Goal: Task Accomplishment & Management: Use online tool/utility

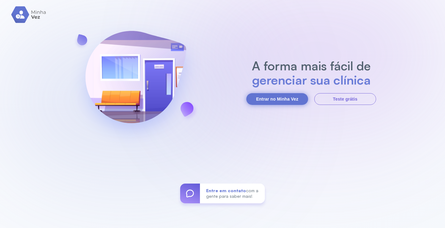
click at [269, 99] on button "Entrar no Minha Vez" at bounding box center [277, 99] width 62 height 12
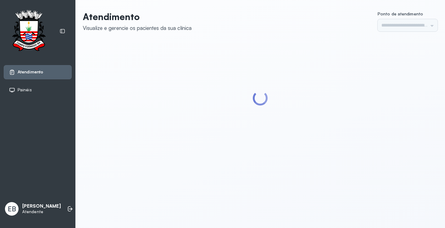
type input "*********"
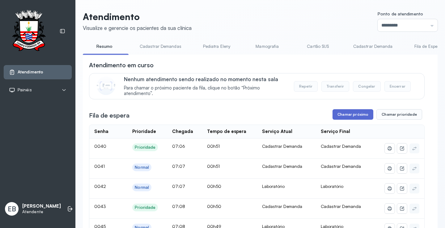
click at [354, 115] on button "Chamar próximo" at bounding box center [352, 114] width 41 height 10
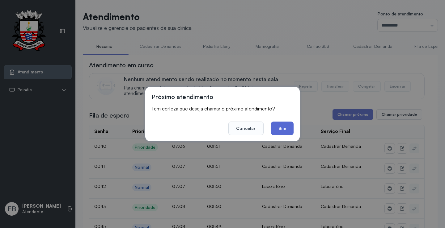
click at [285, 132] on button "Sim" at bounding box center [282, 129] width 23 height 14
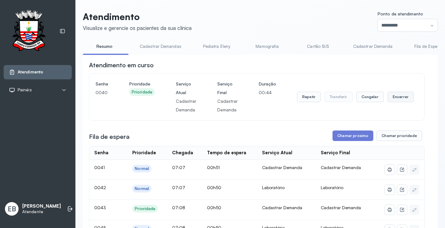
click at [396, 100] on button "Encerrar" at bounding box center [400, 97] width 26 height 10
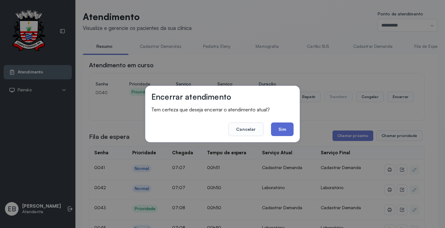
click at [286, 131] on button "Sim" at bounding box center [282, 130] width 23 height 14
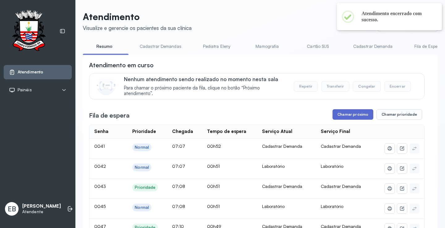
click at [354, 117] on button "Chamar próximo" at bounding box center [352, 114] width 41 height 10
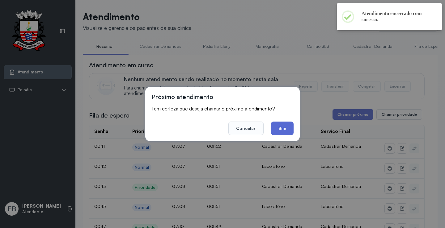
click at [289, 128] on button "Sim" at bounding box center [282, 129] width 23 height 14
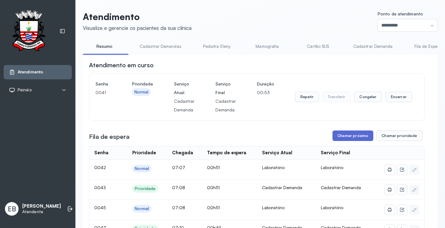
click at [350, 138] on button "Chamar próximo" at bounding box center [352, 136] width 41 height 10
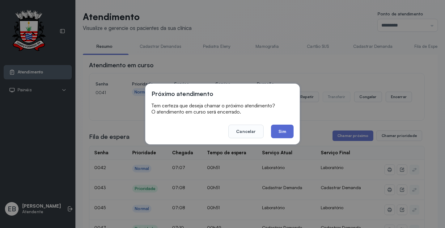
click at [282, 132] on button "Sim" at bounding box center [282, 132] width 23 height 14
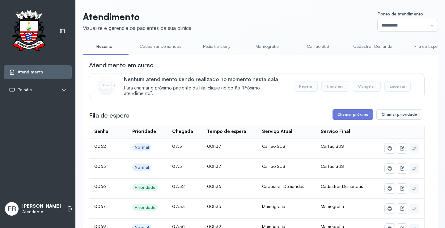
click at [157, 47] on link "Cadastrar Demandas" at bounding box center [160, 46] width 54 height 10
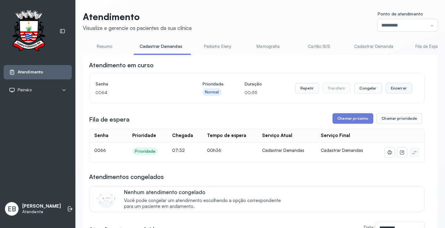
click at [392, 90] on button "Encerrar" at bounding box center [398, 88] width 26 height 10
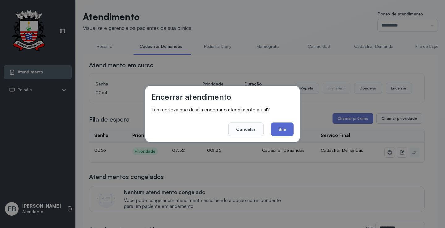
click at [287, 128] on button "Sim" at bounding box center [282, 130] width 23 height 14
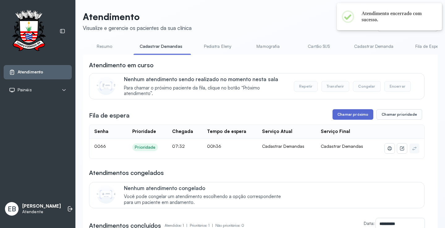
click at [344, 114] on button "Chamar próximo" at bounding box center [352, 114] width 41 height 10
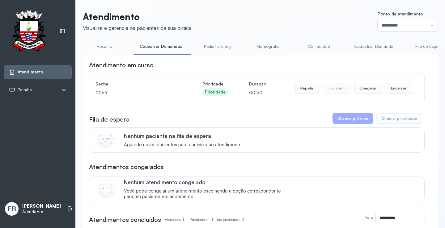
click at [108, 47] on link "Resumo" at bounding box center [104, 46] width 43 height 10
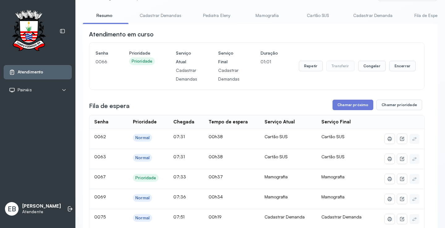
scroll to position [0, 0]
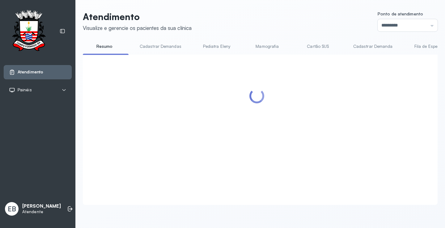
click at [265, 47] on link "Mamografia" at bounding box center [266, 46] width 43 height 10
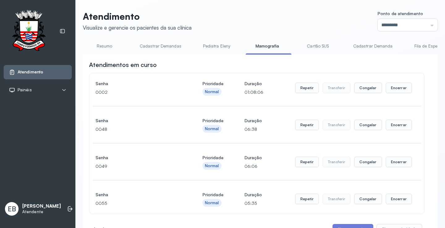
scroll to position [0, 0]
click at [106, 45] on link "Resumo" at bounding box center [104, 46] width 43 height 10
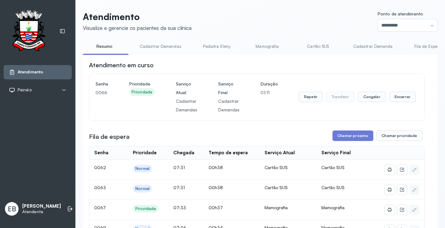
click at [268, 47] on link "Mamografia" at bounding box center [266, 46] width 43 height 10
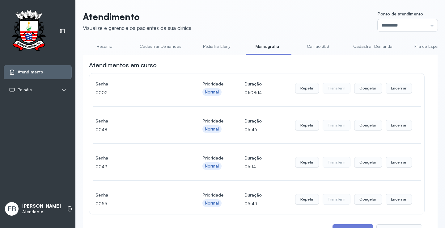
click at [325, 48] on link "Cartão SUS" at bounding box center [317, 46] width 43 height 10
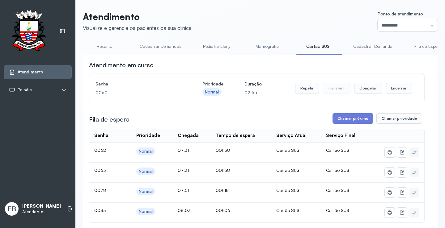
click at [269, 50] on link "Mamografia" at bounding box center [266, 46] width 43 height 10
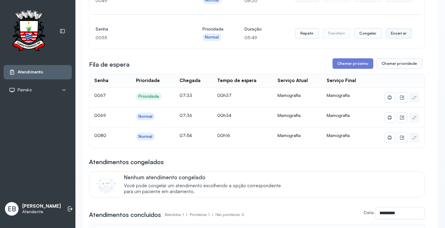
scroll to position [124, 0]
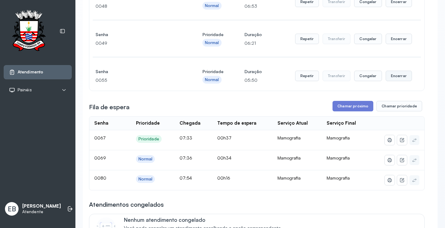
click at [390, 77] on button "Encerrar" at bounding box center [398, 76] width 26 height 10
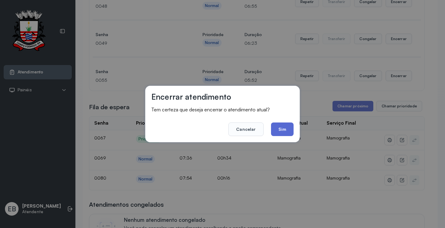
click at [285, 132] on button "Sim" at bounding box center [282, 130] width 23 height 14
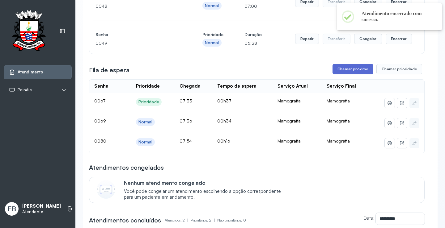
click at [346, 71] on button "Chamar próximo" at bounding box center [352, 69] width 41 height 10
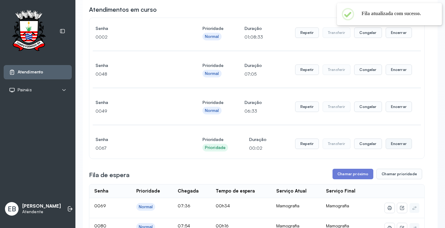
scroll to position [62, 0]
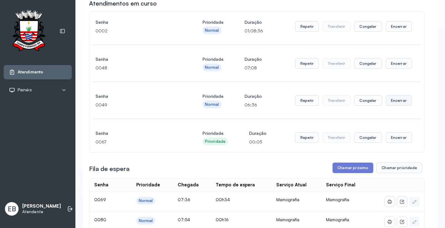
click at [397, 105] on button "Encerrar" at bounding box center [398, 100] width 26 height 10
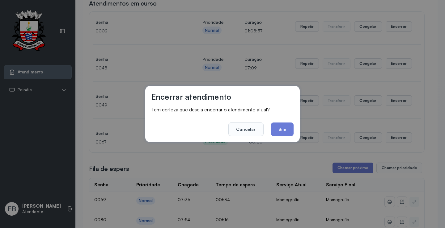
click at [292, 131] on button "Sim" at bounding box center [282, 130] width 23 height 14
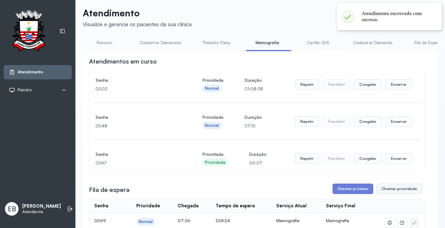
scroll to position [0, 0]
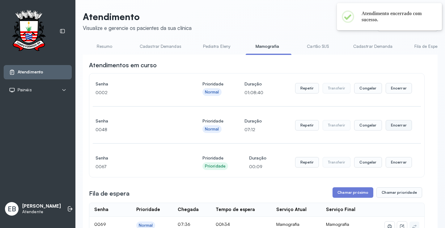
click at [392, 126] on button "Encerrar" at bounding box center [398, 125] width 26 height 10
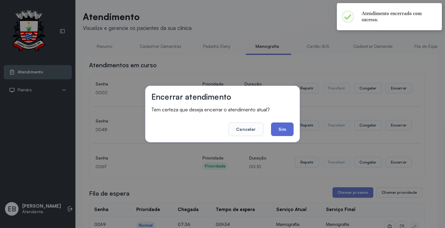
click at [286, 129] on button "Sim" at bounding box center [282, 130] width 23 height 14
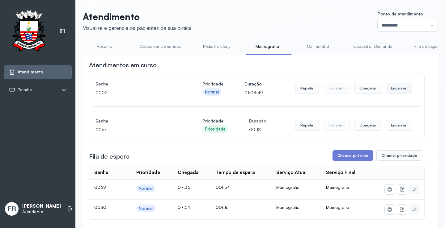
click at [397, 89] on button "Encerrar" at bounding box center [398, 88] width 26 height 10
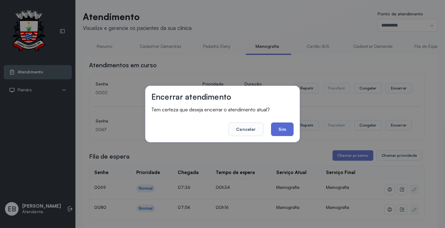
click at [289, 127] on button "Sim" at bounding box center [282, 130] width 23 height 14
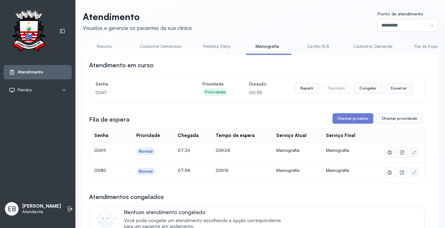
click at [103, 45] on link "Resumo" at bounding box center [104, 46] width 43 height 10
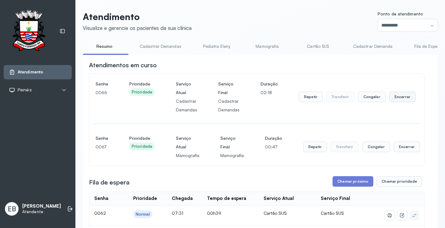
click at [389, 98] on button "Encerrar" at bounding box center [402, 97] width 26 height 10
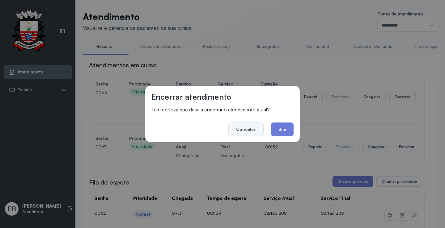
click at [257, 128] on button "Cancelar" at bounding box center [245, 130] width 35 height 14
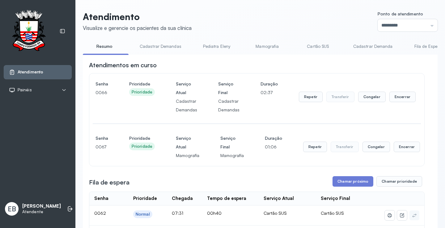
click at [272, 47] on link "Mamografia" at bounding box center [266, 46] width 43 height 10
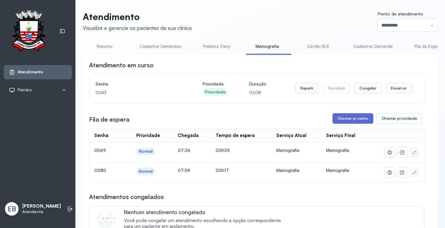
click at [341, 117] on button "Chamar próximo" at bounding box center [352, 118] width 41 height 10
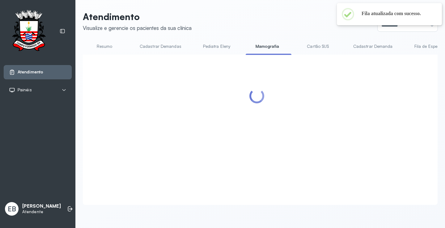
click at [108, 48] on link "Resumo" at bounding box center [104, 46] width 43 height 10
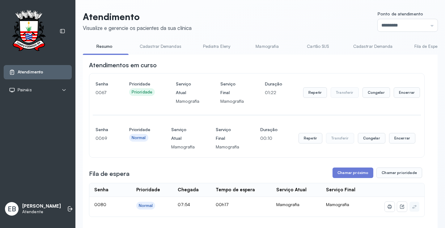
click at [100, 45] on link "Resumo" at bounding box center [104, 46] width 43 height 10
click at [153, 48] on link "Cadastrar Demandas" at bounding box center [160, 46] width 54 height 10
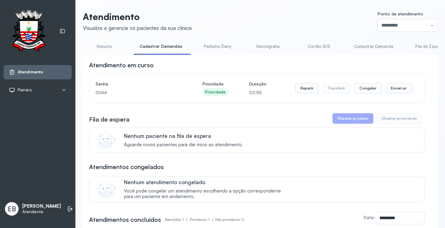
click at [102, 43] on link "Resumo" at bounding box center [104, 46] width 43 height 10
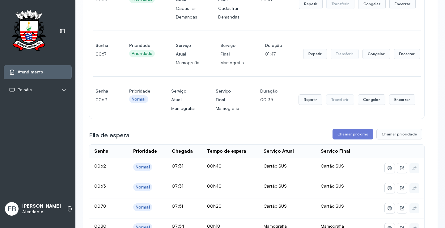
scroll to position [0, 0]
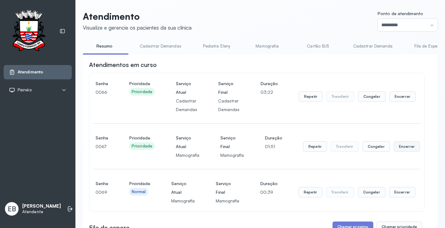
click at [408, 150] on button "Encerrar" at bounding box center [406, 146] width 26 height 10
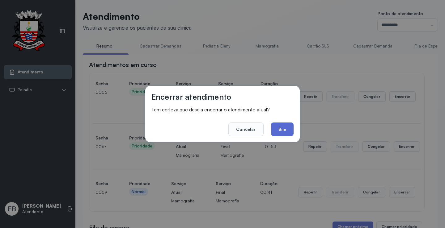
click at [288, 131] on button "Sim" at bounding box center [282, 130] width 23 height 14
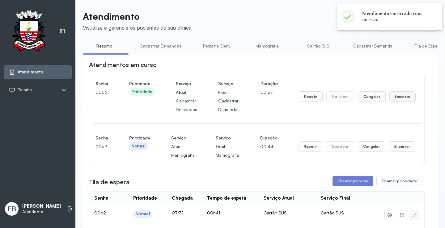
click at [398, 98] on button "Encerrar" at bounding box center [402, 96] width 26 height 10
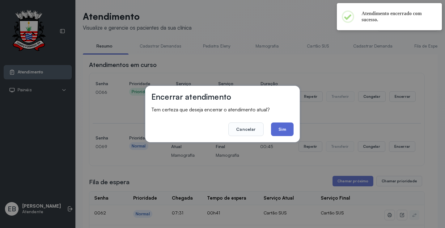
click at [290, 129] on button "Sim" at bounding box center [282, 130] width 23 height 14
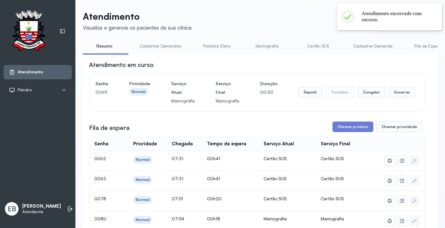
click at [268, 48] on link "Mamografia" at bounding box center [266, 46] width 43 height 10
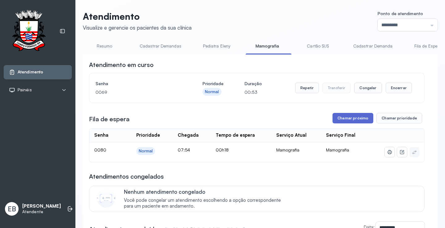
click at [346, 118] on button "Chamar próximo" at bounding box center [352, 118] width 41 height 10
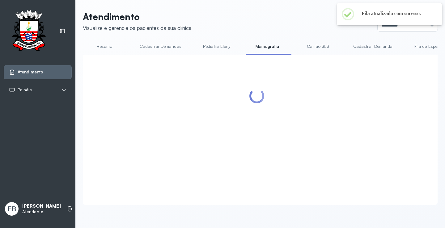
click at [102, 44] on link "Resumo" at bounding box center [104, 46] width 43 height 10
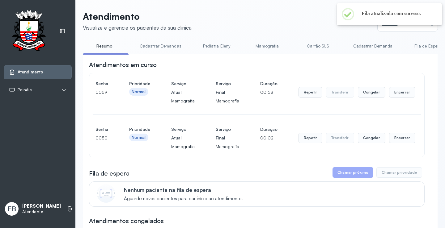
scroll to position [0, 0]
click at [153, 42] on link "Cadastrar Demandas" at bounding box center [160, 46] width 54 height 10
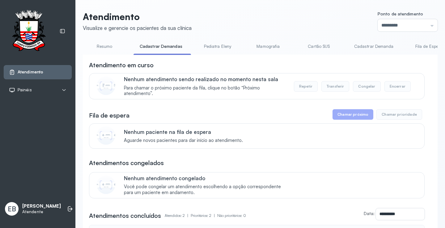
click at [110, 45] on link "Resumo" at bounding box center [104, 46] width 43 height 10
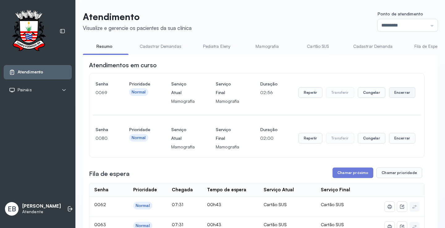
click at [401, 92] on button "Encerrar" at bounding box center [402, 92] width 26 height 10
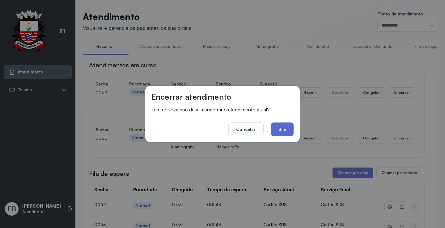
click at [287, 131] on button "Sim" at bounding box center [282, 130] width 23 height 14
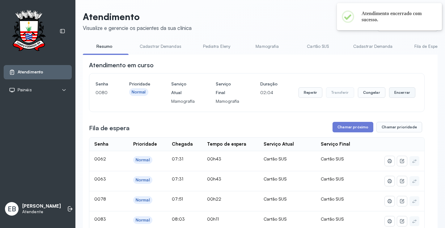
click at [394, 91] on button "Encerrar" at bounding box center [402, 92] width 26 height 10
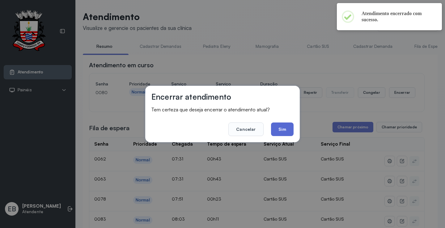
click at [285, 128] on button "Sim" at bounding box center [282, 130] width 23 height 14
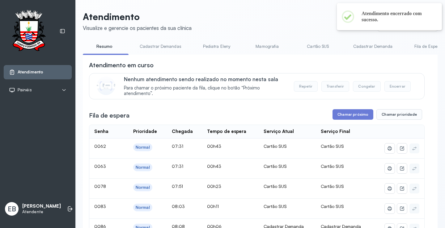
click at [157, 44] on link "Cadastrar Demandas" at bounding box center [160, 46] width 54 height 10
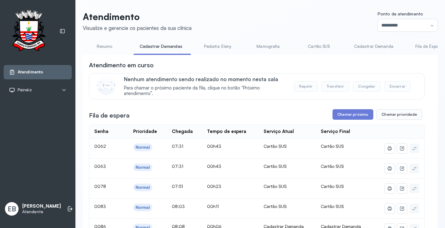
click at [379, 45] on link "Cadastrar Demanda" at bounding box center [374, 46] width 52 height 10
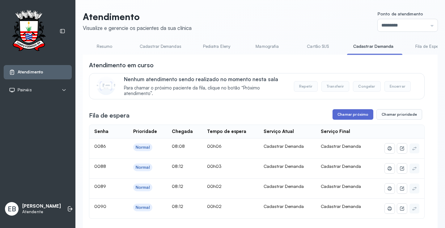
click at [356, 117] on button "Chamar próximo" at bounding box center [352, 114] width 41 height 10
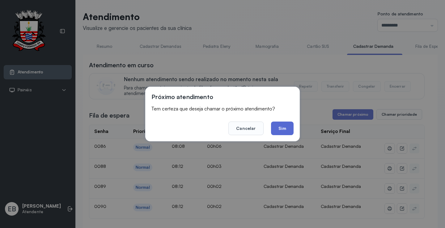
click at [276, 127] on button "Sim" at bounding box center [282, 129] width 23 height 14
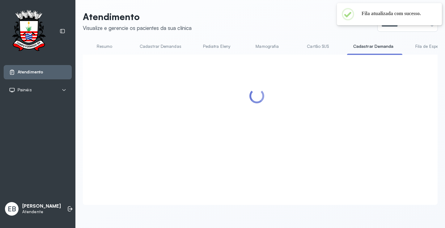
click at [104, 48] on link "Resumo" at bounding box center [104, 46] width 43 height 10
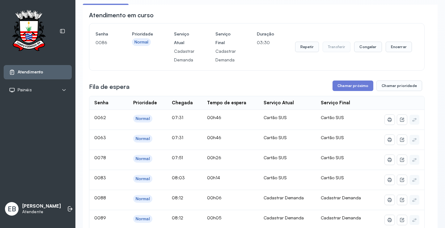
scroll to position [31, 0]
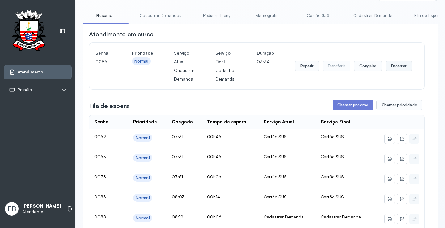
click at [400, 65] on button "Encerrar" at bounding box center [398, 66] width 26 height 10
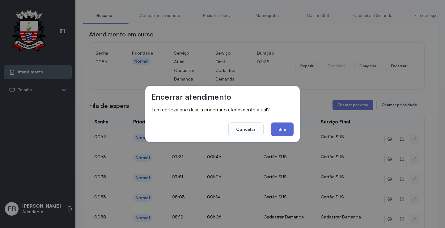
click at [283, 130] on button "Sim" at bounding box center [282, 130] width 23 height 14
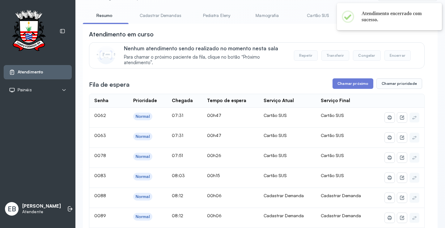
click at [158, 13] on link "Cadastrar Demandas" at bounding box center [160, 15] width 54 height 10
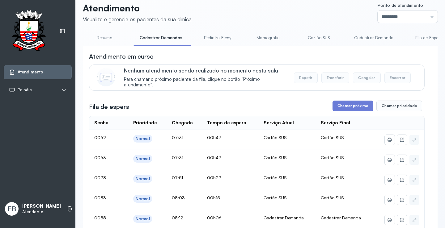
scroll to position [0, 0]
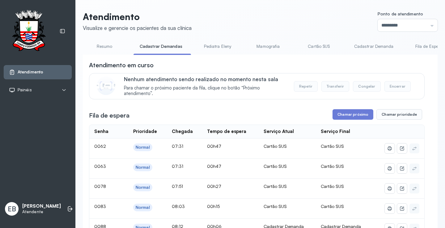
click at [116, 45] on link "Resumo" at bounding box center [104, 46] width 43 height 10
click at [149, 44] on link "Cadastrar Demandas" at bounding box center [160, 46] width 54 height 10
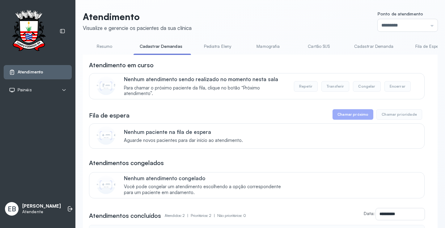
click at [362, 47] on link "Cadastrar Demanda" at bounding box center [374, 46] width 52 height 10
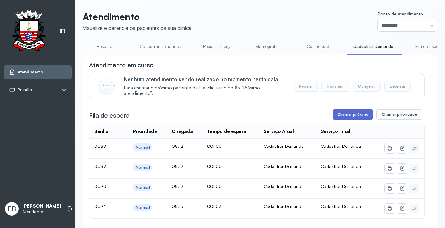
click at [350, 114] on button "Chamar próximo" at bounding box center [352, 114] width 41 height 10
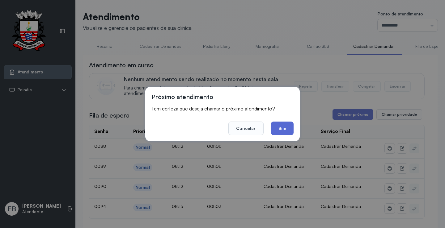
click at [283, 126] on button "Sim" at bounding box center [282, 129] width 23 height 14
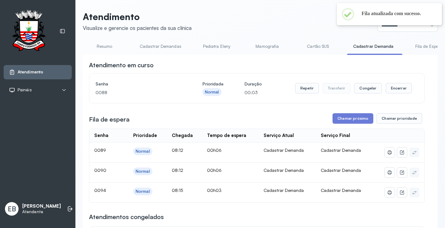
click at [109, 44] on link "Resumo" at bounding box center [104, 46] width 43 height 10
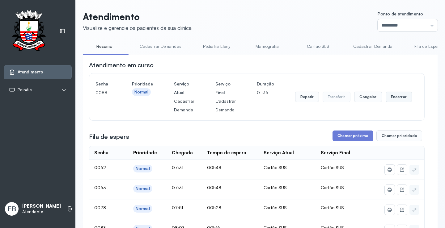
click at [396, 99] on button "Encerrar" at bounding box center [398, 97] width 26 height 10
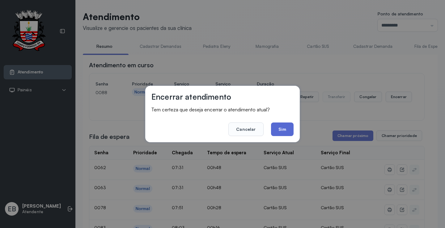
click at [286, 130] on button "Sim" at bounding box center [282, 130] width 23 height 14
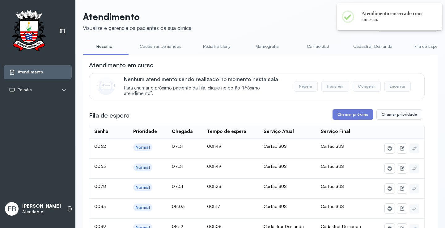
click at [175, 49] on link "Cadastrar Demandas" at bounding box center [160, 46] width 54 height 10
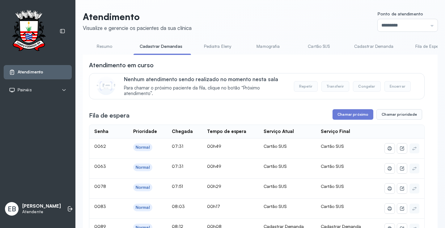
click at [372, 46] on link "Cadastrar Demanda" at bounding box center [374, 46] width 52 height 10
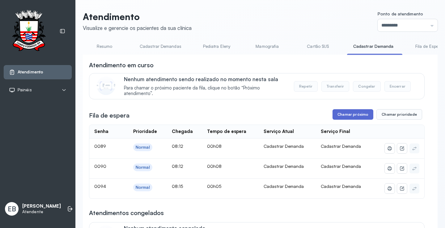
click at [354, 112] on button "Chamar próximo" at bounding box center [352, 114] width 41 height 10
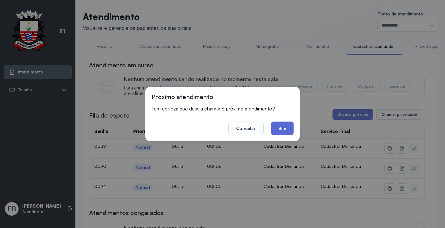
click at [277, 125] on button "Sim" at bounding box center [282, 129] width 23 height 14
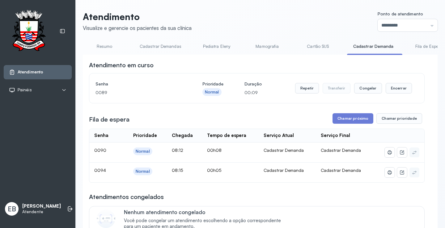
click at [100, 46] on link "Resumo" at bounding box center [104, 46] width 43 height 10
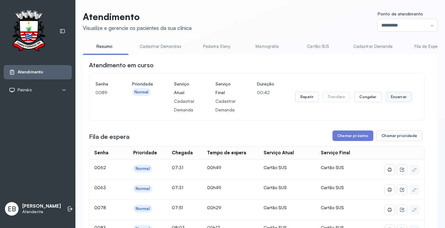
click at [399, 99] on button "Encerrar" at bounding box center [398, 97] width 26 height 10
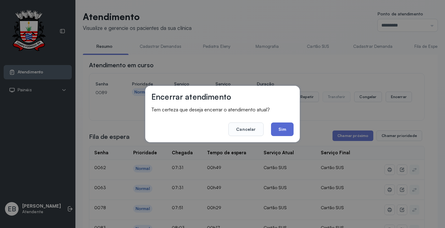
click at [282, 128] on button "Sim" at bounding box center [282, 130] width 23 height 14
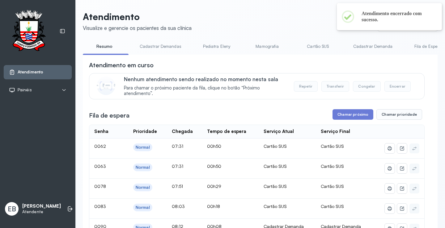
click at [152, 46] on link "Cadastrar Demandas" at bounding box center [160, 46] width 54 height 10
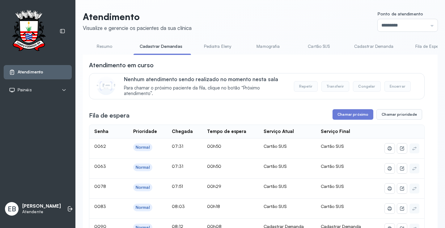
click at [367, 48] on link "Cadastrar Demanda" at bounding box center [374, 46] width 52 height 10
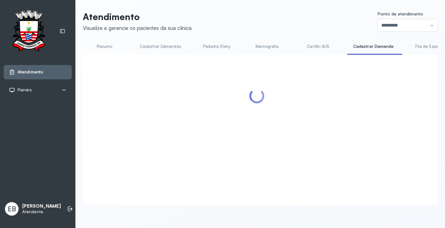
scroll to position [0, 0]
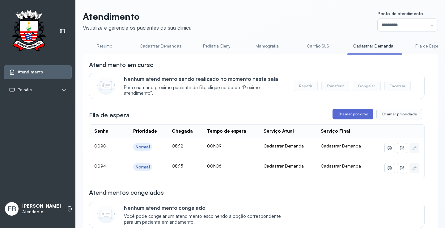
click at [355, 114] on button "Chamar próximo" at bounding box center [352, 114] width 41 height 10
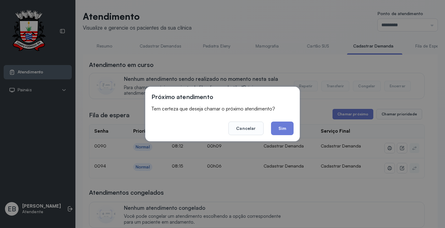
click at [281, 129] on button "Sim" at bounding box center [282, 129] width 23 height 14
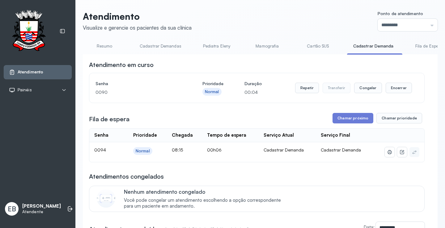
click at [106, 47] on link "Resumo" at bounding box center [104, 46] width 43 height 10
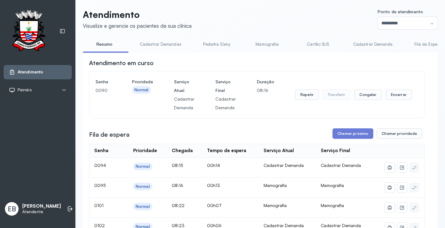
scroll to position [0, 0]
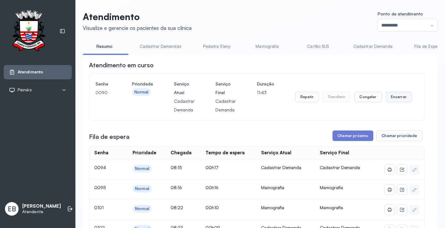
click at [403, 100] on button "Encerrar" at bounding box center [398, 97] width 26 height 10
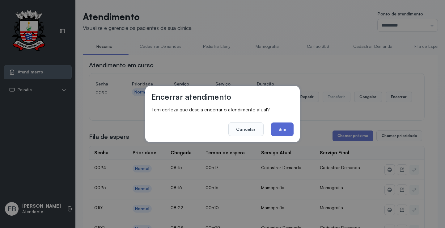
click at [285, 126] on button "Sim" at bounding box center [282, 130] width 23 height 14
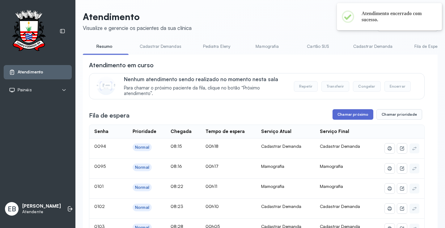
click at [355, 116] on button "Chamar próximo" at bounding box center [352, 114] width 41 height 10
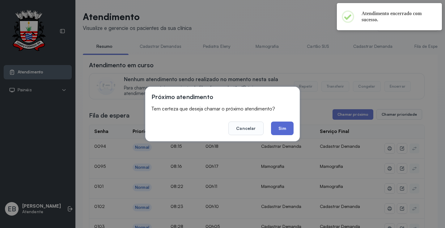
click at [284, 131] on button "Sim" at bounding box center [282, 129] width 23 height 14
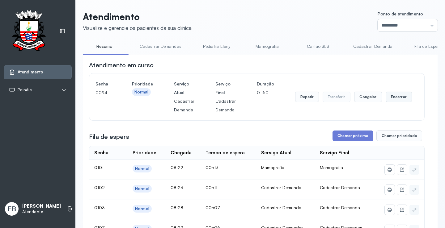
click at [391, 100] on button "Encerrar" at bounding box center [398, 97] width 26 height 10
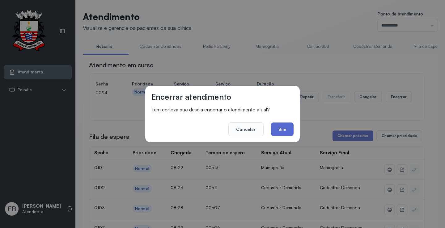
click at [283, 129] on button "Sim" at bounding box center [282, 130] width 23 height 14
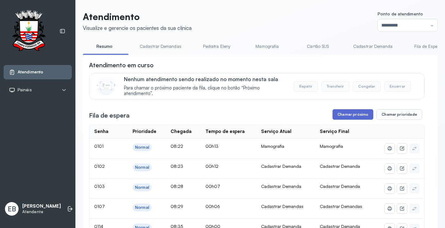
click at [345, 114] on button "Chamar próximo" at bounding box center [352, 114] width 41 height 10
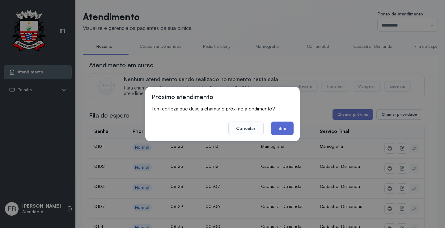
click at [284, 127] on button "Sim" at bounding box center [282, 129] width 23 height 14
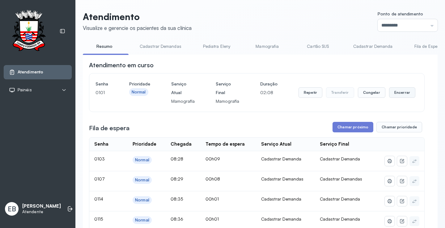
click at [400, 92] on button "Encerrar" at bounding box center [402, 92] width 26 height 10
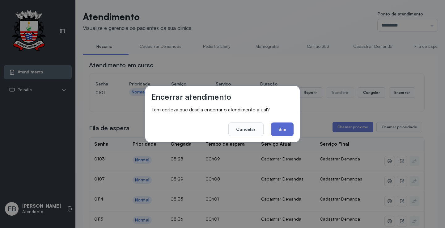
click at [288, 129] on button "Sim" at bounding box center [282, 130] width 23 height 14
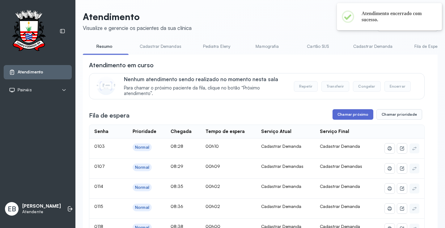
click at [360, 115] on button "Chamar próximo" at bounding box center [352, 114] width 41 height 10
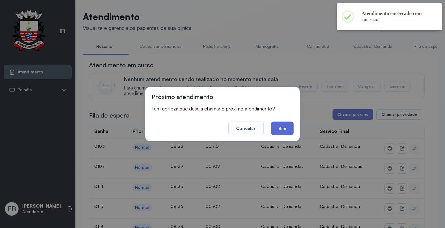
click at [281, 123] on button "Sim" at bounding box center [282, 129] width 23 height 14
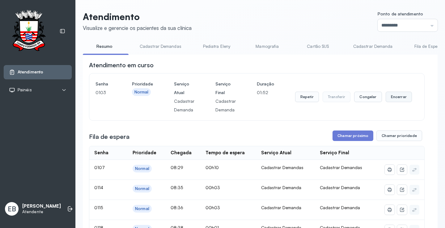
click at [394, 95] on button "Encerrar" at bounding box center [398, 97] width 26 height 10
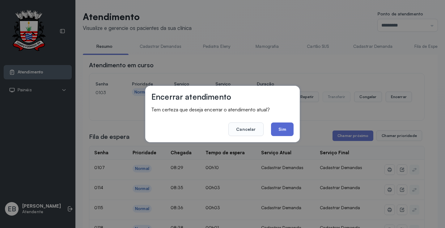
click at [288, 129] on button "Sim" at bounding box center [282, 130] width 23 height 14
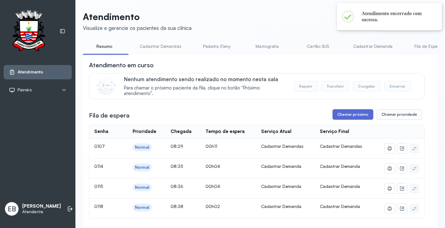
click at [356, 118] on button "Chamar próximo" at bounding box center [352, 114] width 41 height 10
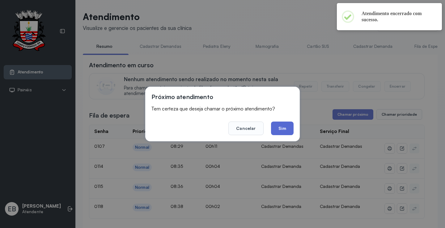
click at [279, 126] on button "Sim" at bounding box center [282, 129] width 23 height 14
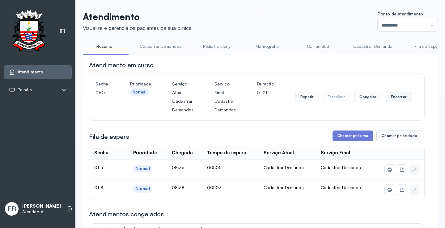
click at [395, 98] on button "Encerrar" at bounding box center [398, 97] width 26 height 10
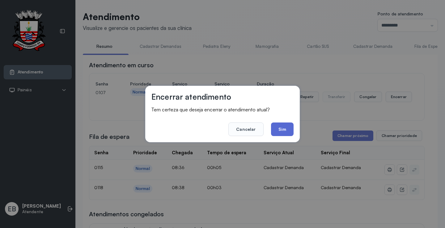
click at [281, 128] on button "Sim" at bounding box center [282, 130] width 23 height 14
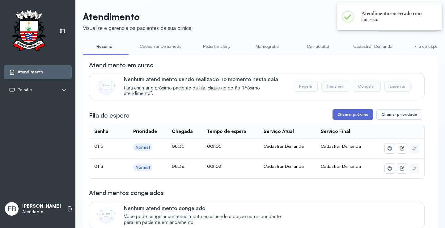
click at [356, 114] on button "Chamar próximo" at bounding box center [352, 114] width 41 height 10
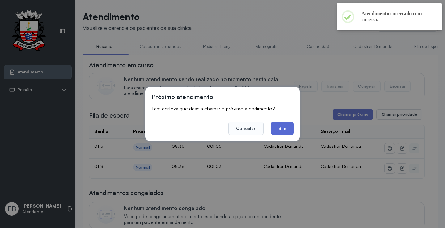
click at [287, 132] on button "Sim" at bounding box center [282, 129] width 23 height 14
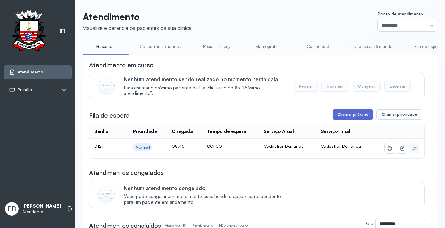
click at [344, 116] on button "Chamar próximo" at bounding box center [352, 114] width 41 height 10
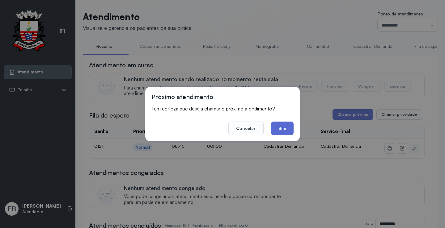
click at [275, 125] on button "Sim" at bounding box center [282, 129] width 23 height 14
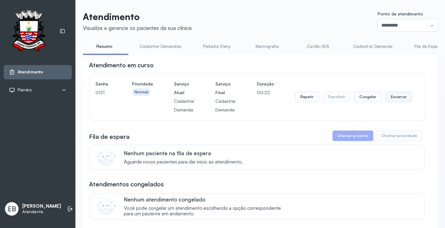
click at [394, 100] on button "Encerrar" at bounding box center [398, 97] width 26 height 10
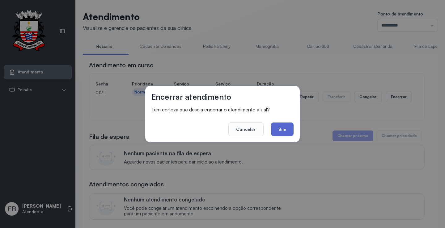
click at [290, 126] on button "Sim" at bounding box center [282, 130] width 23 height 14
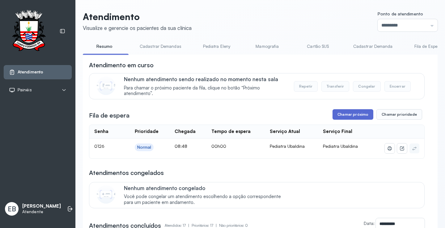
click at [351, 117] on button "Chamar próximo" at bounding box center [352, 114] width 41 height 10
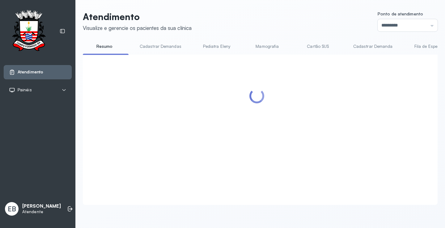
click at [286, 122] on div at bounding box center [256, 122] width 335 height 123
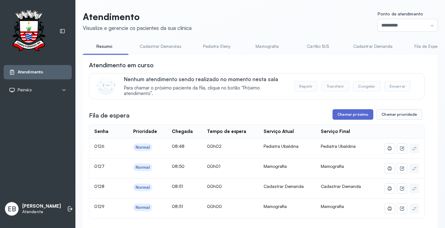
click at [356, 115] on button "Chamar próximo" at bounding box center [352, 114] width 41 height 10
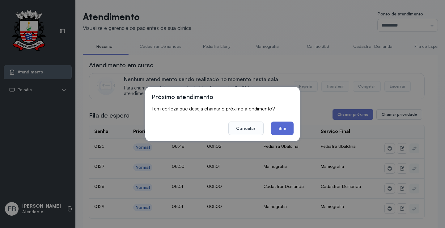
click at [283, 127] on button "Sim" at bounding box center [282, 129] width 23 height 14
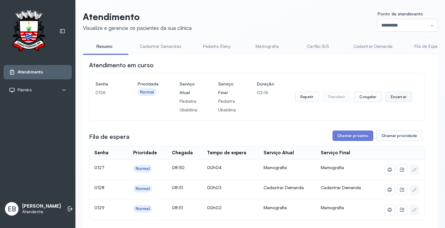
click at [395, 97] on button "Encerrar" at bounding box center [398, 97] width 26 height 10
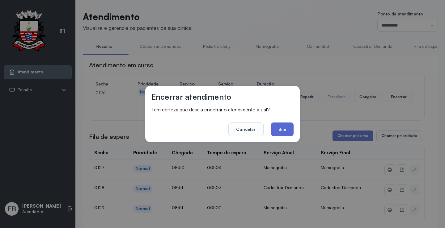
click at [288, 129] on button "Sim" at bounding box center [282, 130] width 23 height 14
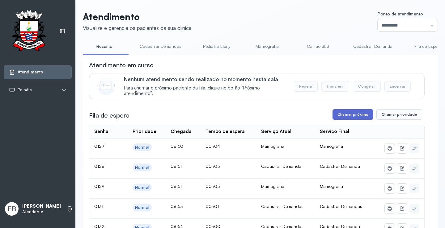
click at [346, 115] on button "Chamar próximo" at bounding box center [352, 114] width 41 height 10
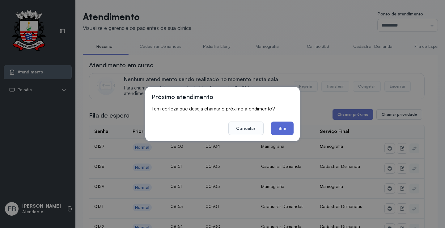
click at [287, 127] on button "Sim" at bounding box center [282, 129] width 23 height 14
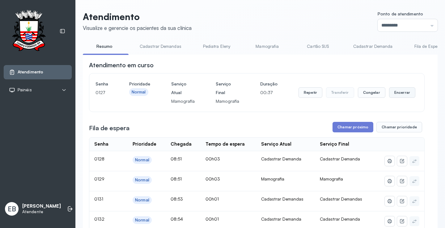
click at [397, 92] on button "Encerrar" at bounding box center [402, 92] width 26 height 10
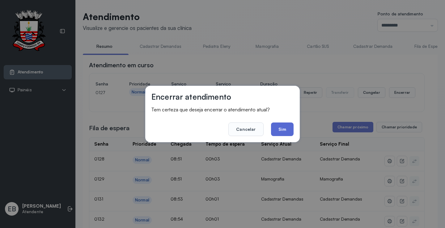
click at [283, 127] on button "Sim" at bounding box center [282, 130] width 23 height 14
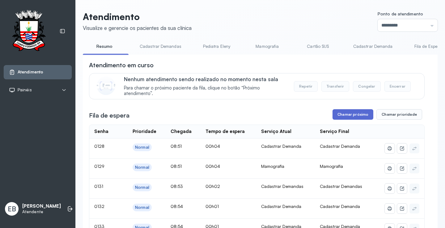
click at [341, 114] on button "Chamar próximo" at bounding box center [352, 114] width 41 height 10
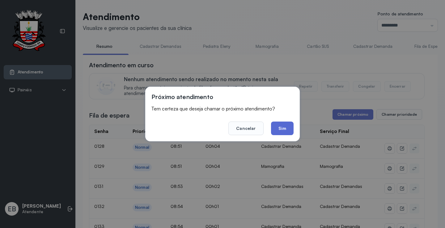
click at [291, 131] on button "Sim" at bounding box center [282, 129] width 23 height 14
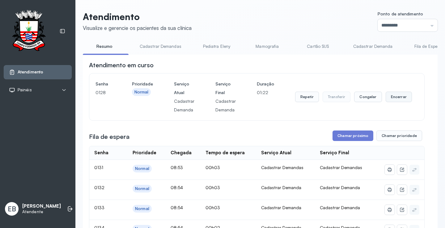
click at [396, 98] on button "Encerrar" at bounding box center [398, 97] width 26 height 10
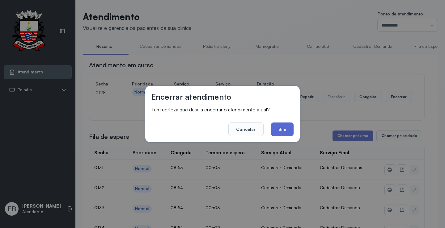
click at [285, 129] on button "Sim" at bounding box center [282, 130] width 23 height 14
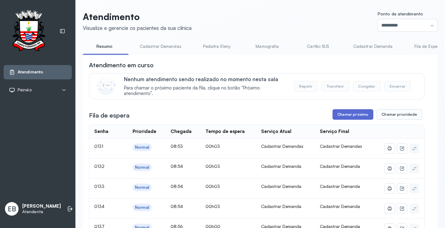
click at [358, 113] on button "Chamar próximo" at bounding box center [352, 114] width 41 height 10
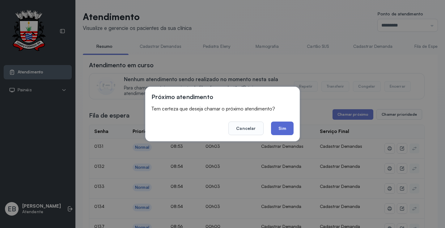
click at [279, 127] on button "Sim" at bounding box center [282, 129] width 23 height 14
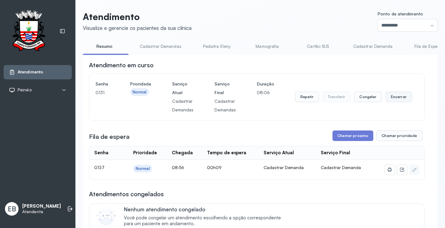
click at [392, 98] on button "Encerrar" at bounding box center [398, 97] width 26 height 10
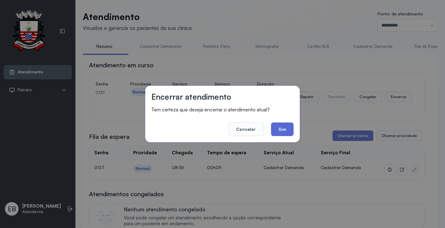
click at [283, 127] on button "Sim" at bounding box center [282, 130] width 23 height 14
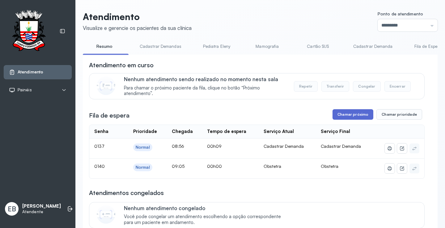
click at [360, 115] on button "Chamar próximo" at bounding box center [352, 114] width 41 height 10
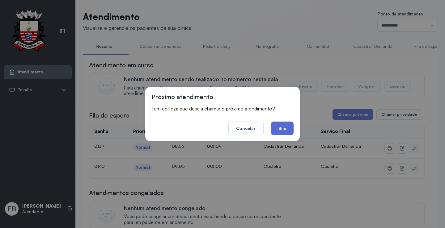
click at [285, 127] on button "Sim" at bounding box center [282, 129] width 23 height 14
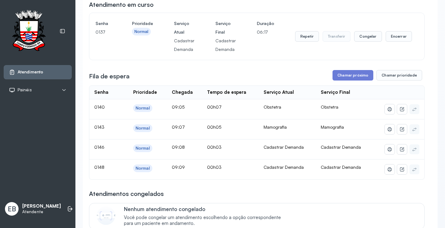
scroll to position [62, 0]
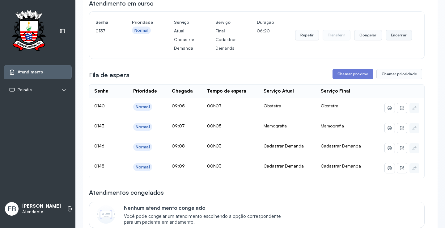
click at [391, 38] on button "Encerrar" at bounding box center [398, 35] width 26 height 10
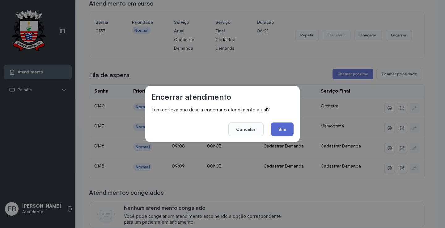
click at [286, 134] on button "Sim" at bounding box center [282, 130] width 23 height 14
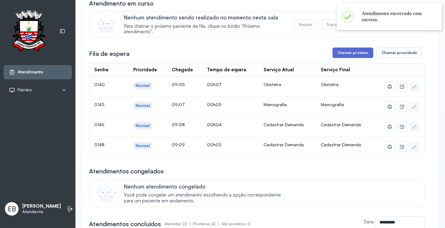
click at [358, 52] on button "Chamar próximo" at bounding box center [352, 53] width 41 height 10
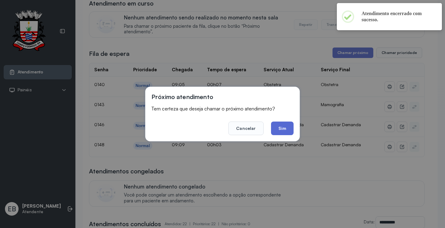
click at [284, 128] on button "Sim" at bounding box center [282, 129] width 23 height 14
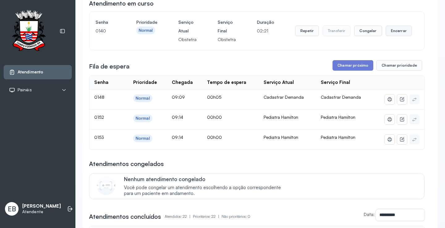
click at [396, 32] on button "Encerrar" at bounding box center [398, 31] width 26 height 10
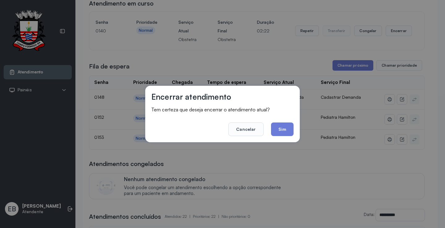
click at [277, 129] on button "Sim" at bounding box center [282, 130] width 23 height 14
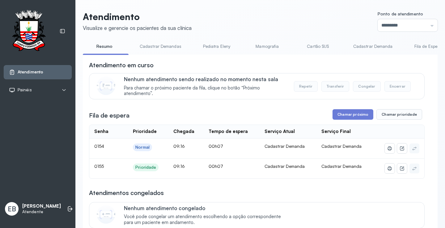
scroll to position [31, 0]
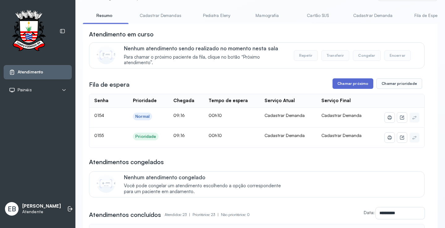
click at [349, 89] on button "Chamar próximo" at bounding box center [352, 83] width 41 height 10
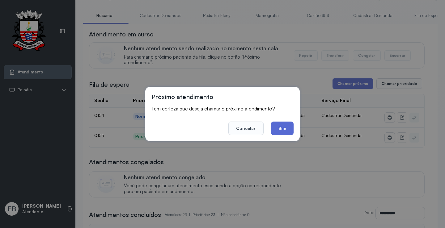
click at [279, 129] on button "Sim" at bounding box center [282, 129] width 23 height 14
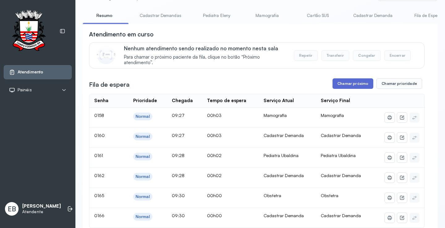
click at [340, 86] on button "Chamar próximo" at bounding box center [352, 83] width 41 height 10
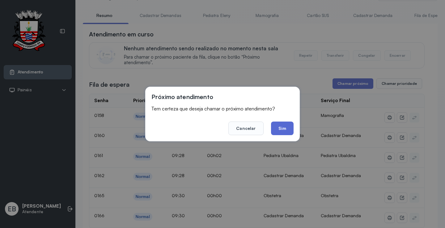
click at [279, 126] on button "Sim" at bounding box center [282, 129] width 23 height 14
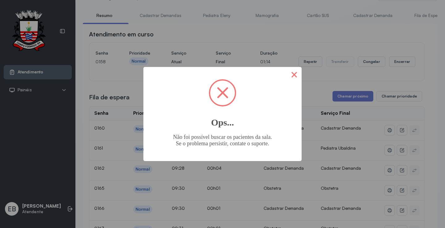
click at [290, 76] on button "×" at bounding box center [294, 74] width 15 height 15
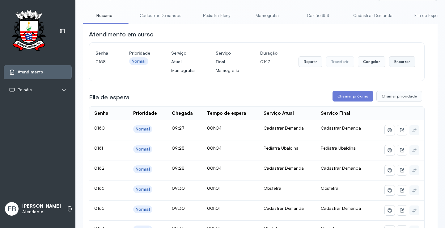
click at [396, 62] on button "Encerrar" at bounding box center [402, 62] width 26 height 10
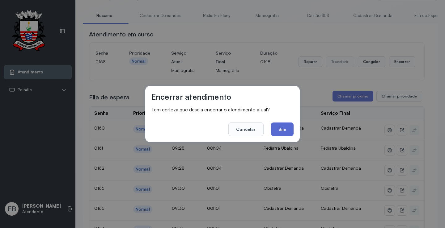
click at [285, 134] on button "Sim" at bounding box center [282, 130] width 23 height 14
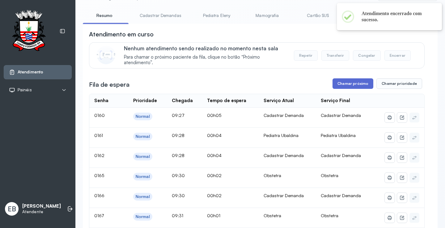
click at [347, 82] on button "Chamar próximo" at bounding box center [352, 83] width 41 height 10
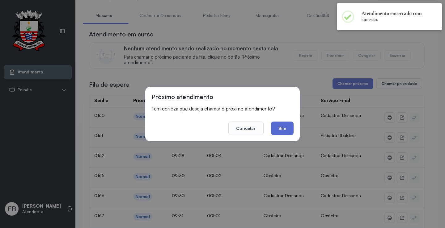
click at [287, 126] on button "Sim" at bounding box center [282, 129] width 23 height 14
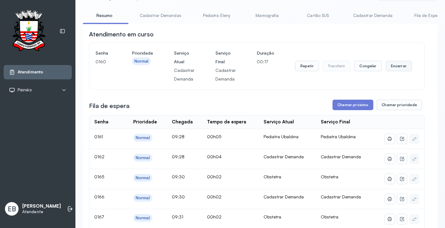
click at [399, 68] on button "Encerrar" at bounding box center [398, 66] width 26 height 10
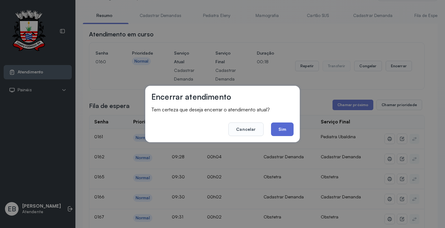
click at [286, 128] on button "Sim" at bounding box center [282, 130] width 23 height 14
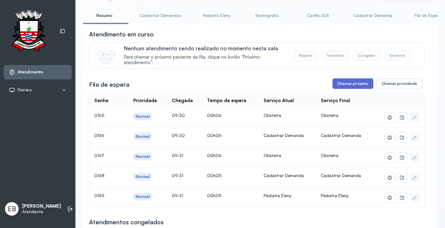
click at [342, 86] on button "Chamar próximo" at bounding box center [352, 83] width 41 height 10
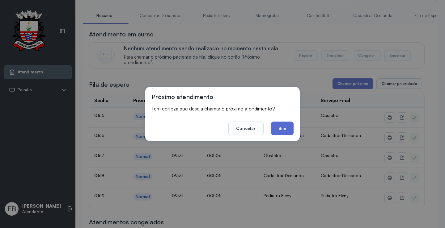
click at [278, 129] on button "Sim" at bounding box center [282, 129] width 23 height 14
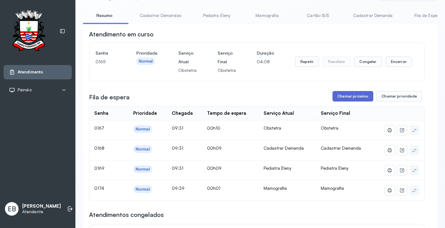
click at [350, 97] on button "Chamar próximo" at bounding box center [352, 96] width 41 height 10
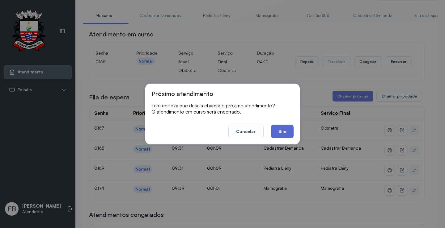
click at [280, 131] on button "Sim" at bounding box center [282, 132] width 23 height 14
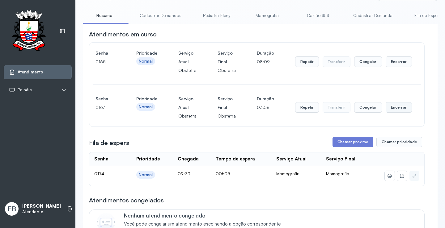
click at [399, 110] on button "Encerrar" at bounding box center [398, 107] width 26 height 10
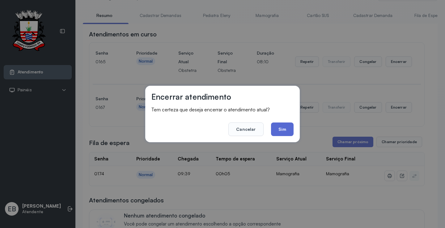
click at [289, 126] on button "Sim" at bounding box center [282, 130] width 23 height 14
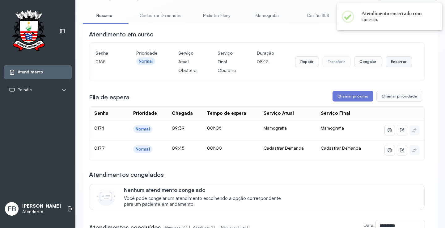
click at [391, 65] on button "Encerrar" at bounding box center [398, 62] width 26 height 10
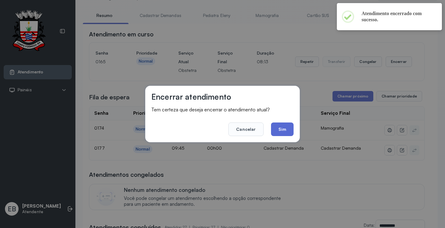
click at [288, 132] on button "Sim" at bounding box center [282, 130] width 23 height 14
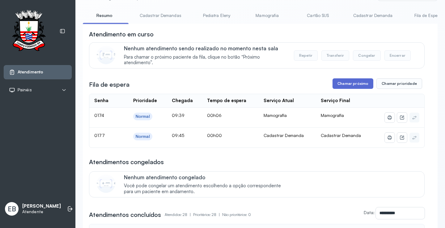
click at [356, 83] on button "Chamar próximo" at bounding box center [352, 83] width 41 height 10
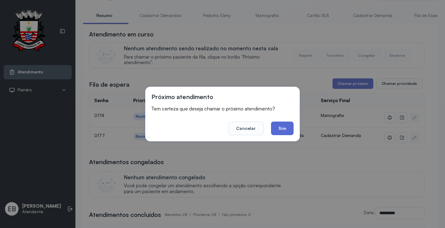
click at [275, 125] on button "Sim" at bounding box center [282, 129] width 23 height 14
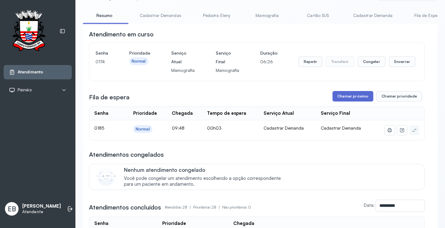
click at [341, 94] on button "Chamar próximo" at bounding box center [352, 96] width 41 height 10
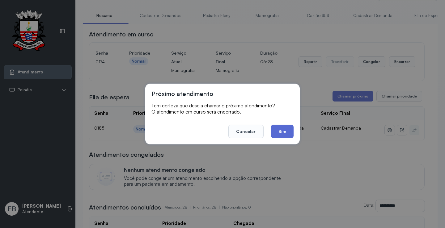
click at [282, 128] on button "Sim" at bounding box center [282, 132] width 23 height 14
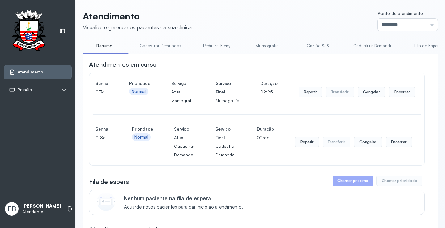
scroll to position [0, 0]
click at [392, 96] on button "Encerrar" at bounding box center [402, 92] width 26 height 10
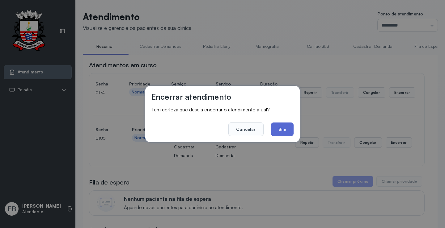
click at [282, 129] on button "Sim" at bounding box center [282, 130] width 23 height 14
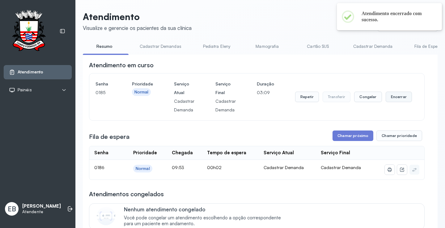
click at [391, 97] on button "Encerrar" at bounding box center [398, 97] width 26 height 10
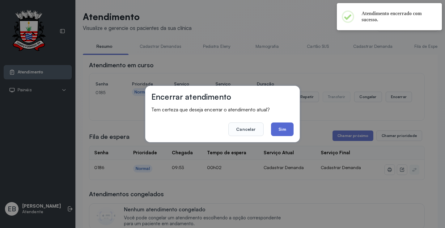
click at [288, 127] on button "Sim" at bounding box center [282, 130] width 23 height 14
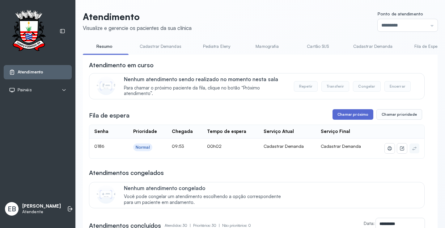
click at [359, 114] on button "Chamar próximo" at bounding box center [352, 114] width 41 height 10
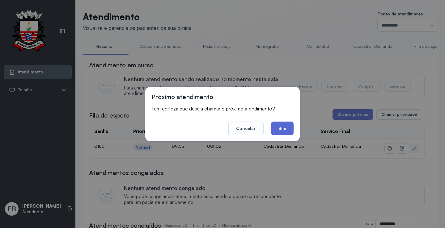
click at [277, 128] on button "Sim" at bounding box center [282, 129] width 23 height 14
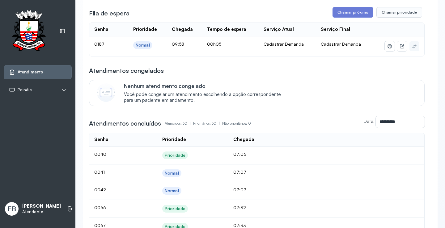
scroll to position [31, 0]
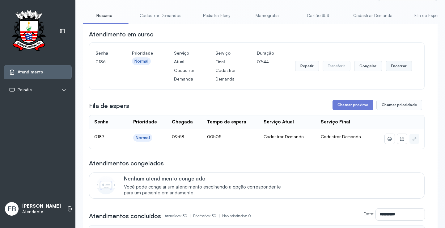
click at [392, 66] on button "Encerrar" at bounding box center [398, 66] width 26 height 10
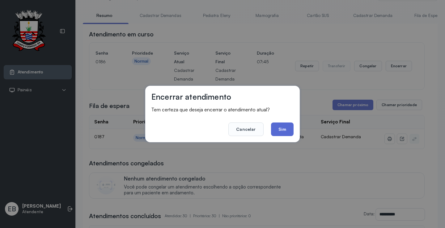
click at [285, 126] on button "Sim" at bounding box center [282, 130] width 23 height 14
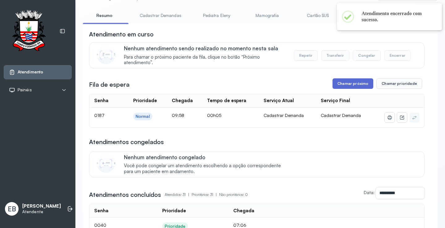
click at [358, 86] on button "Chamar próximo" at bounding box center [352, 83] width 41 height 10
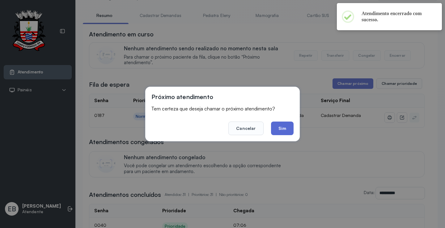
click at [288, 127] on button "Sim" at bounding box center [282, 129] width 23 height 14
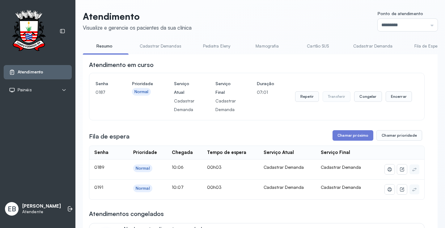
scroll to position [93, 0]
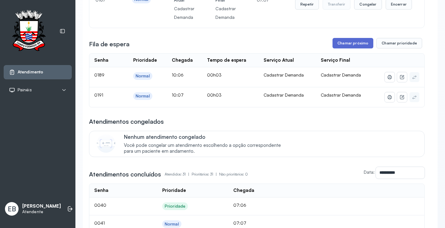
click at [340, 44] on button "Chamar próximo" at bounding box center [352, 43] width 41 height 10
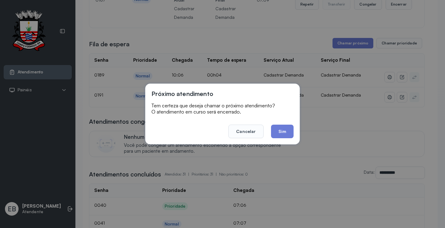
click at [282, 124] on footer "Cancelar Sim" at bounding box center [222, 127] width 142 height 22
click at [287, 130] on button "Sim" at bounding box center [282, 132] width 23 height 14
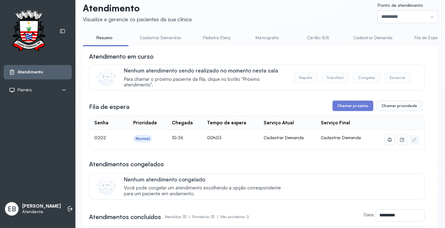
scroll to position [0, 0]
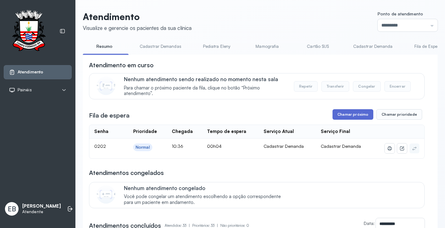
click at [343, 116] on button "Chamar próximo" at bounding box center [352, 114] width 41 height 10
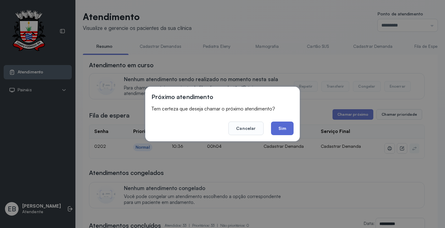
click at [286, 127] on button "Sim" at bounding box center [282, 129] width 23 height 14
